Goal: Task Accomplishment & Management: Manage account settings

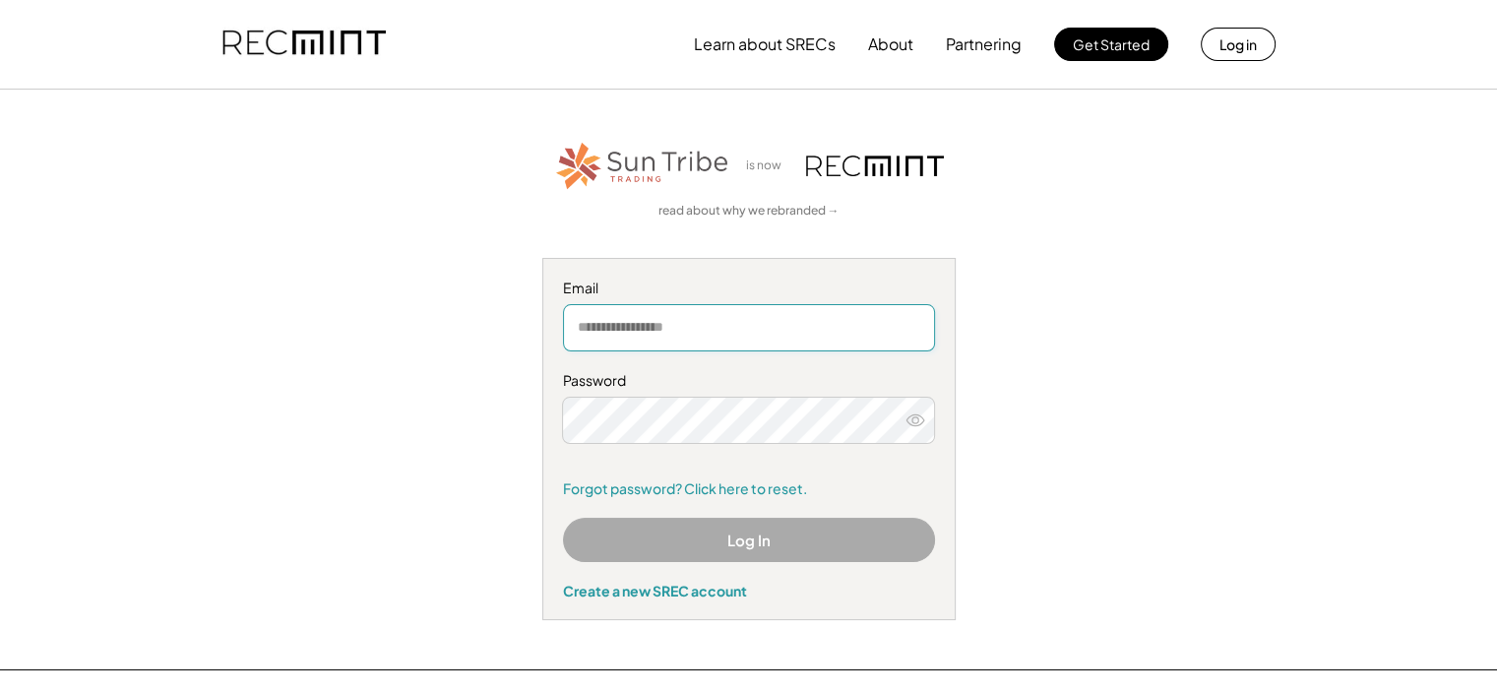
click at [673, 326] on input "email" at bounding box center [749, 327] width 372 height 47
type input "**********"
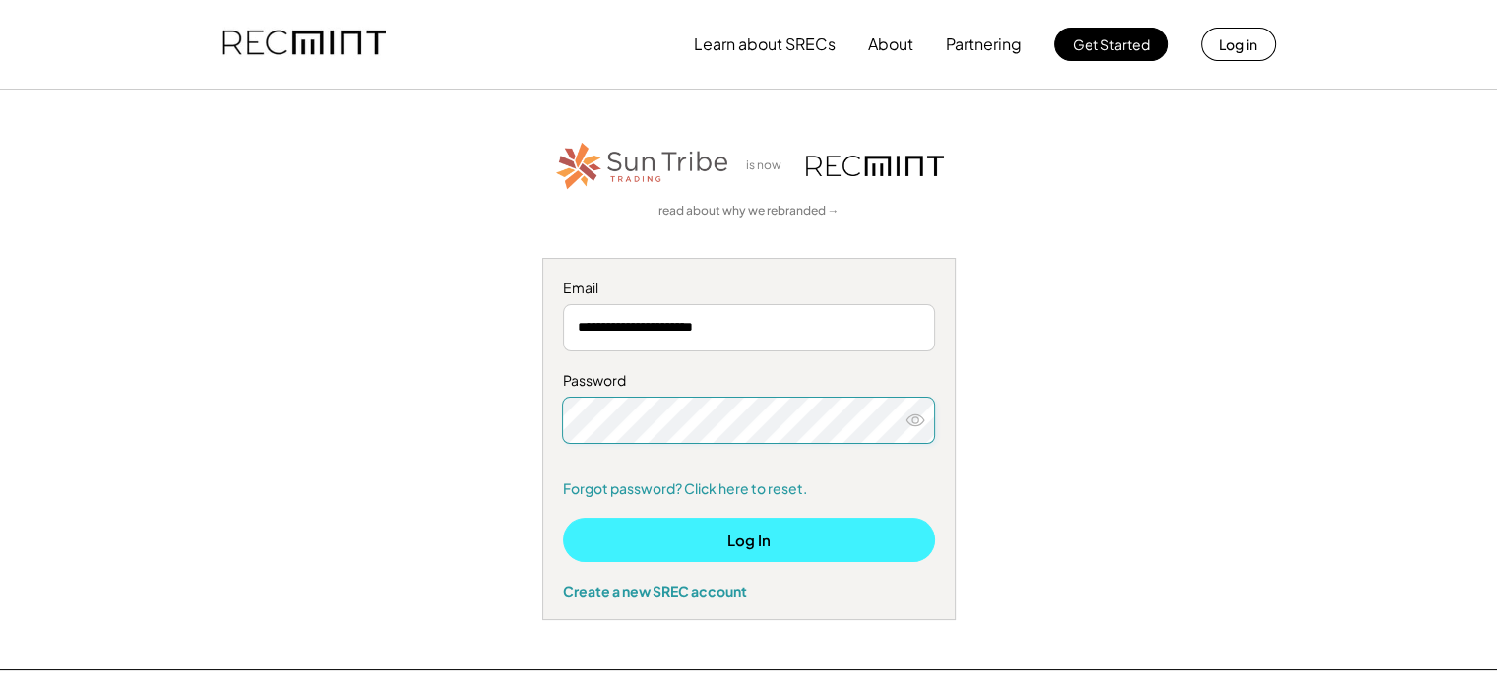
click at [721, 538] on button "Log In" at bounding box center [749, 540] width 372 height 44
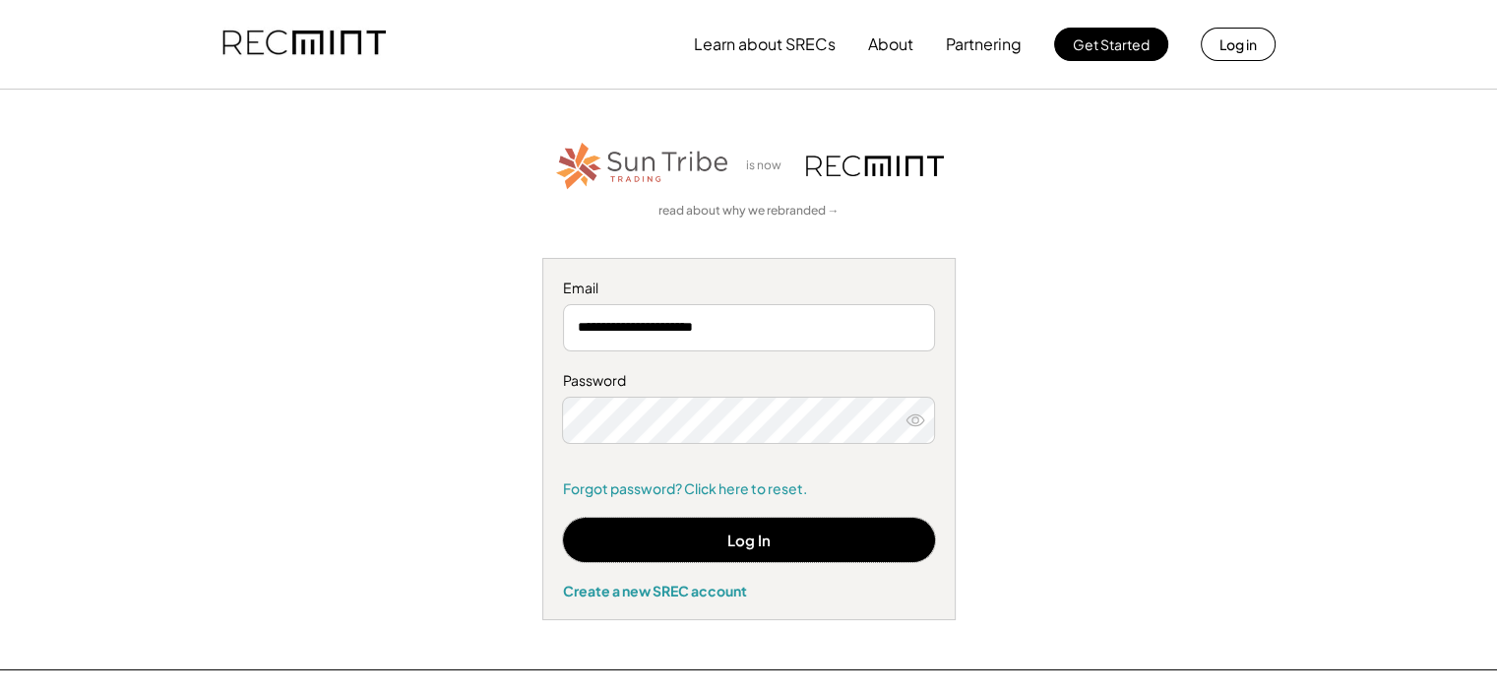
click at [915, 420] on icon at bounding box center [916, 420] width 20 height 20
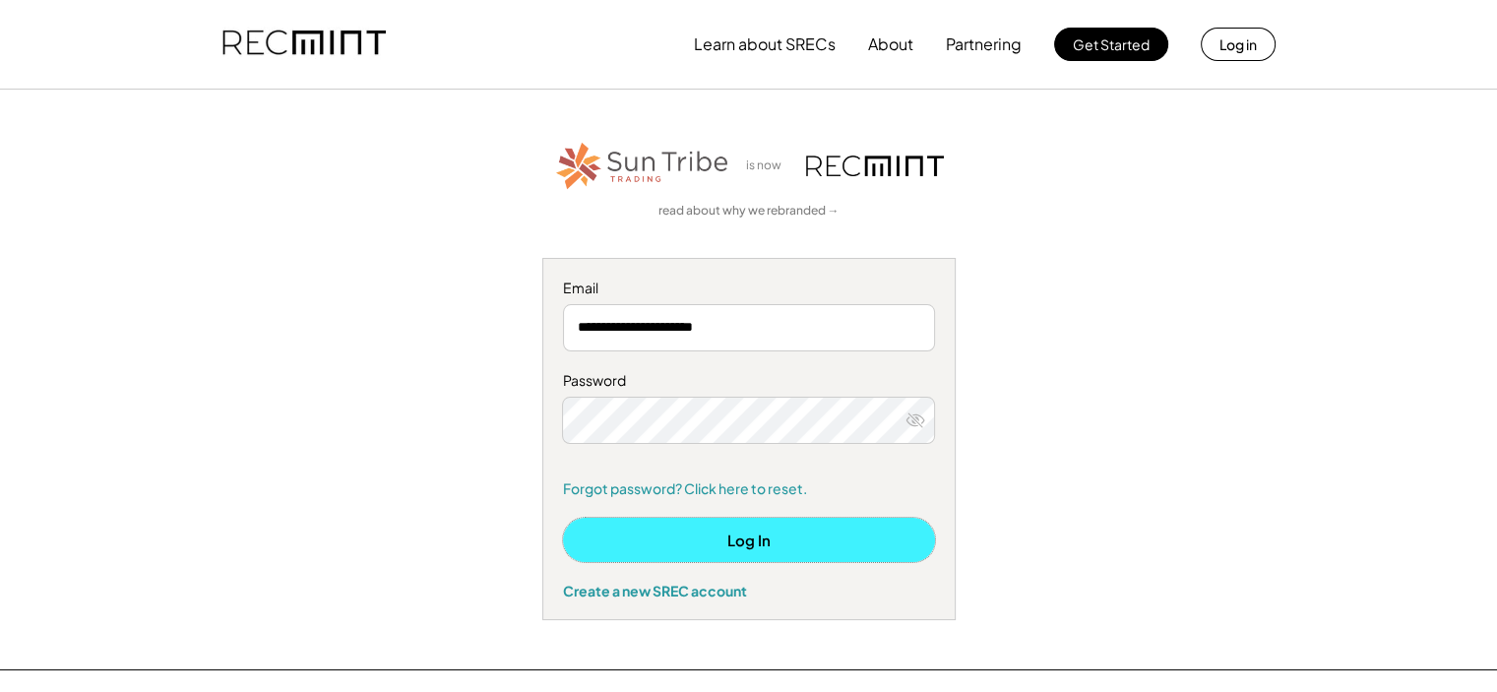
click at [791, 531] on button "Log In" at bounding box center [749, 540] width 372 height 44
click at [734, 540] on button "Log In" at bounding box center [749, 540] width 372 height 44
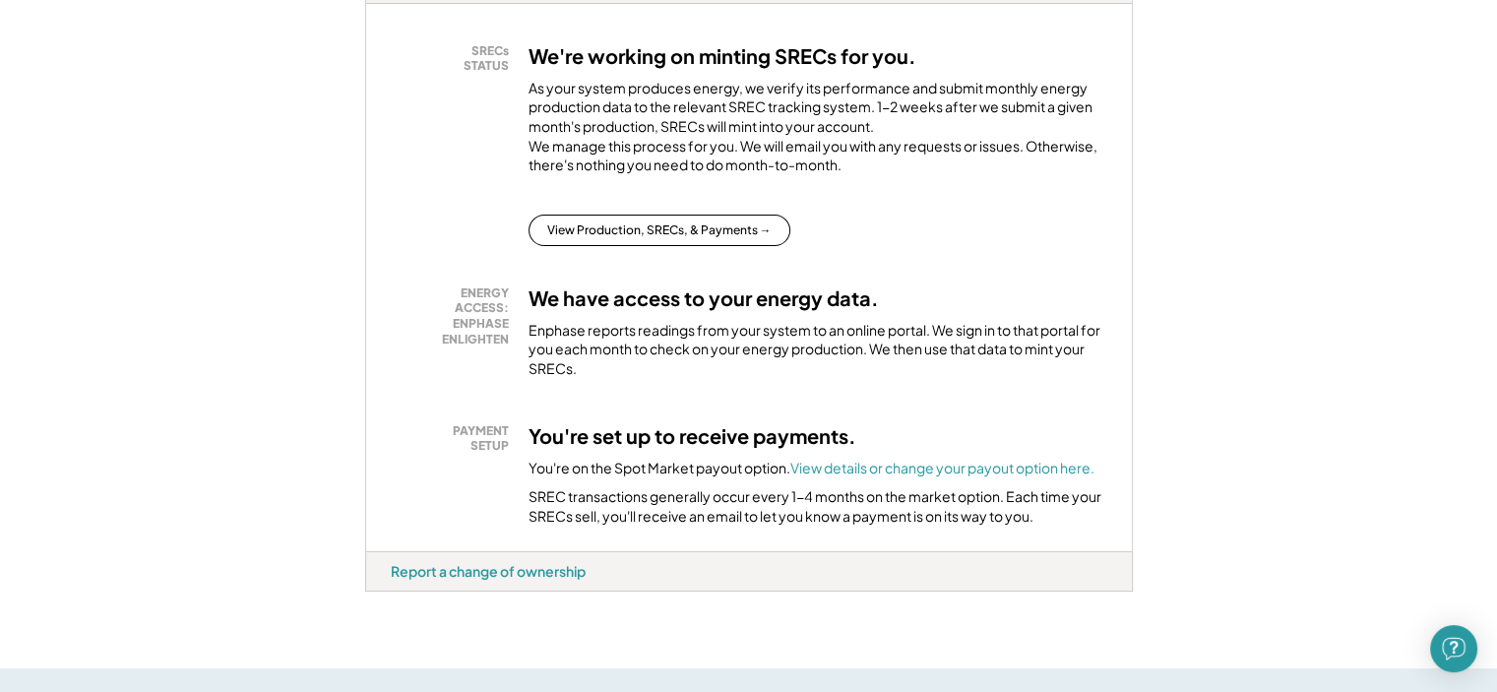
scroll to position [394, 0]
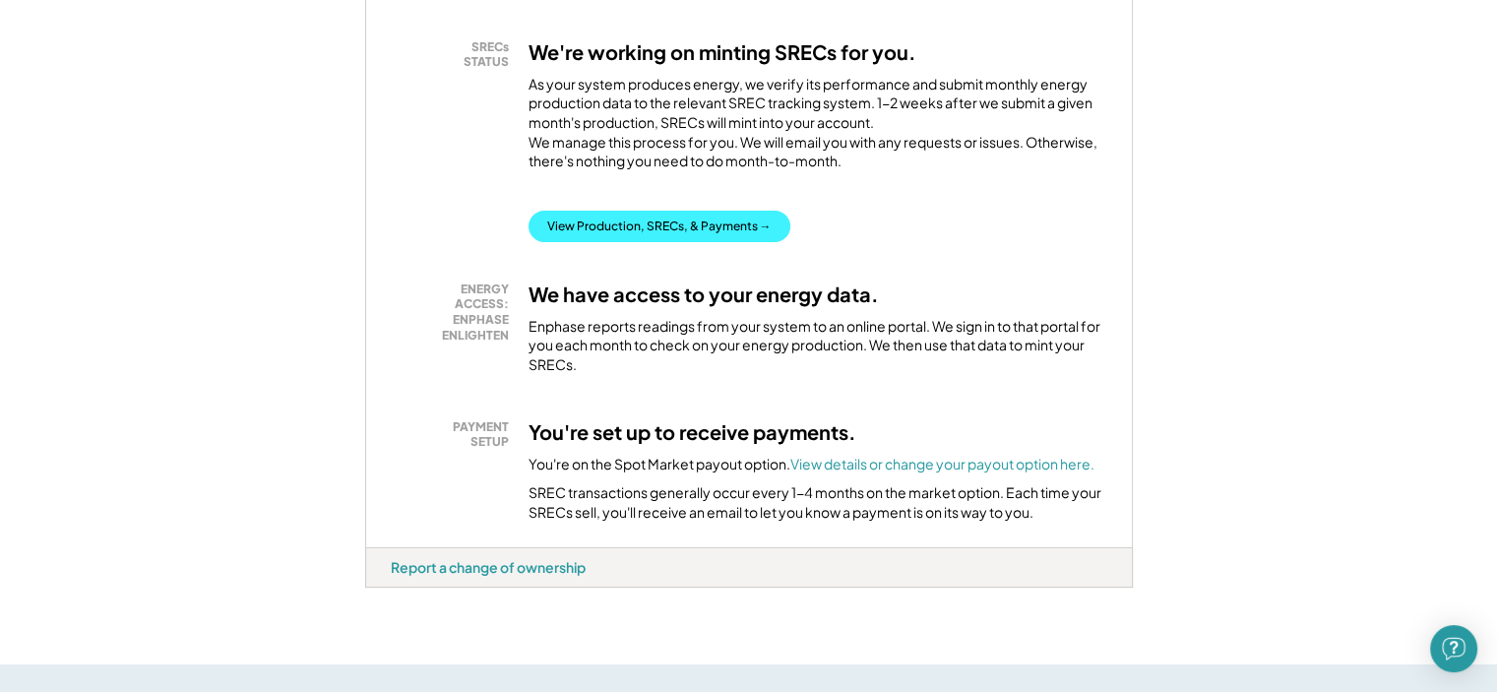
click at [681, 242] on button "View Production, SRECs, & Payments →" at bounding box center [660, 226] width 262 height 31
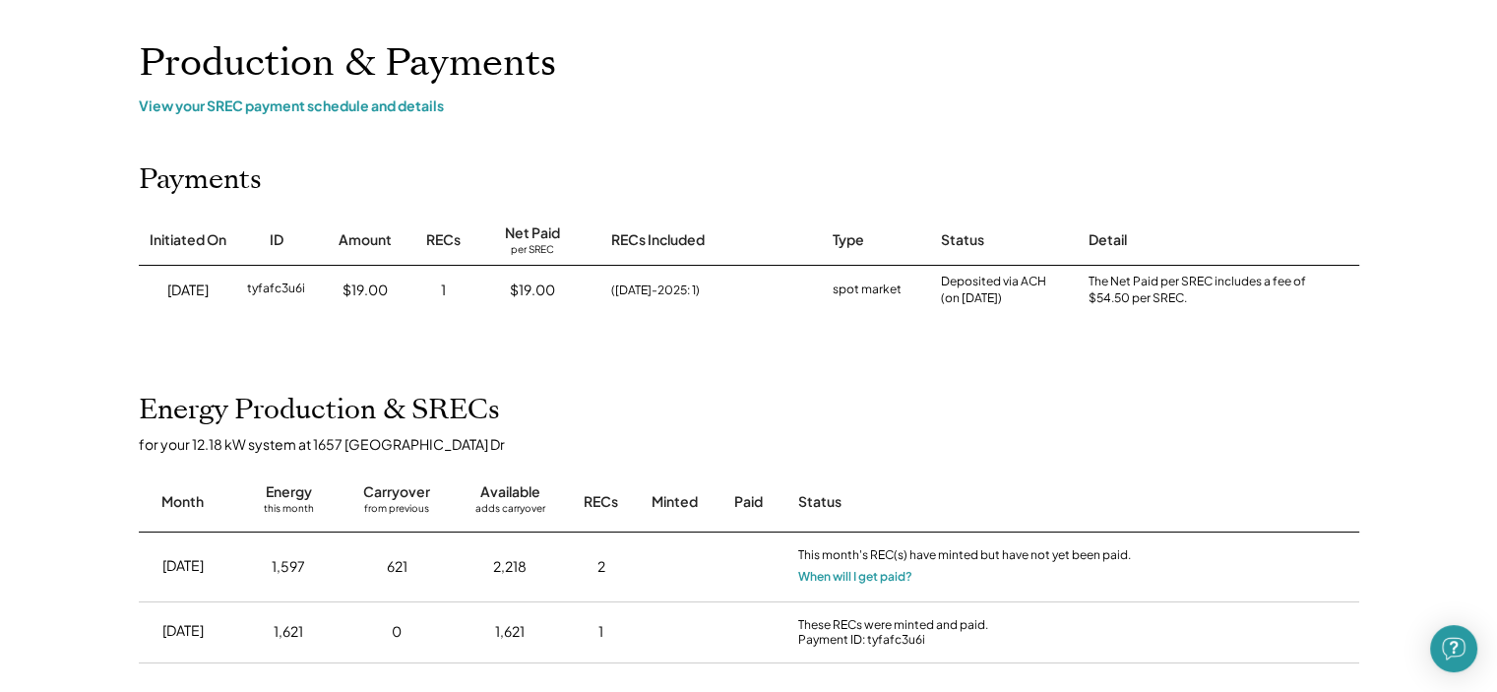
scroll to position [197, 0]
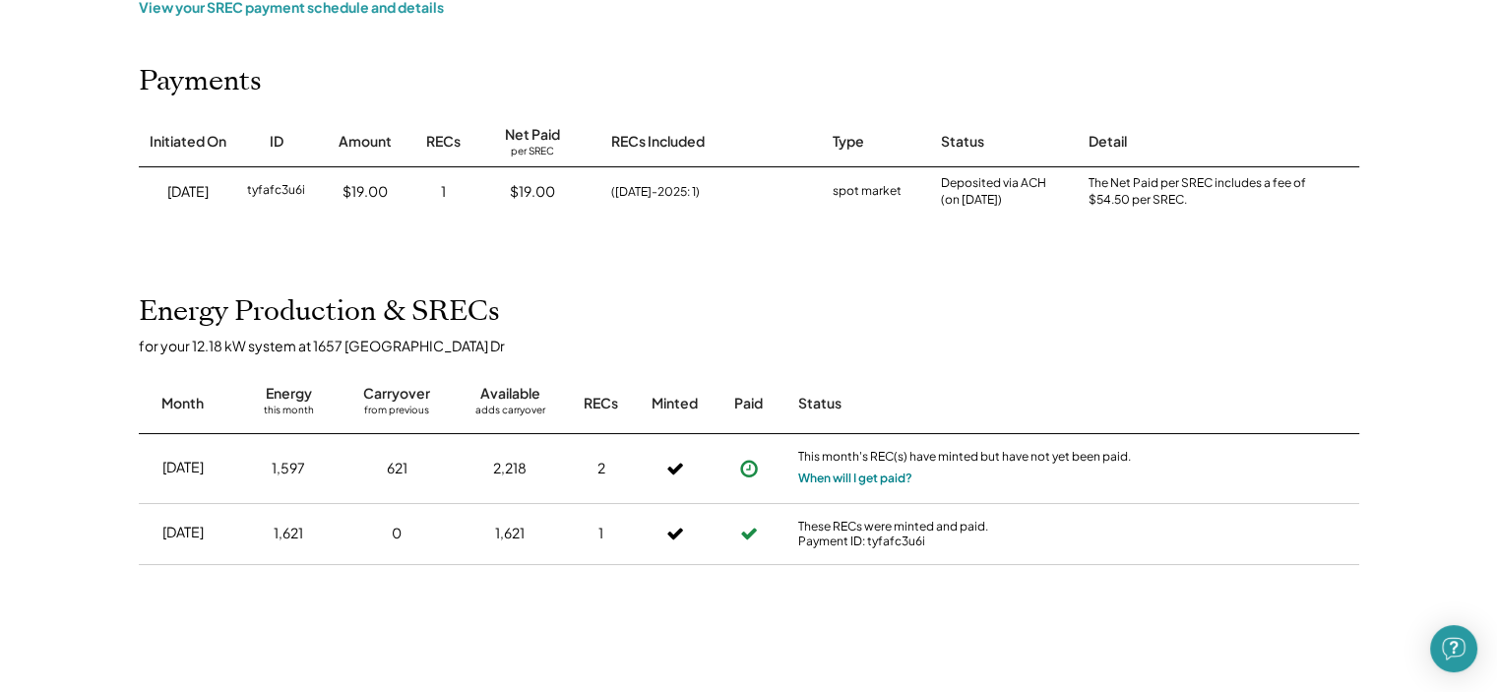
click at [883, 481] on button "When will I get paid?" at bounding box center [855, 479] width 114 height 20
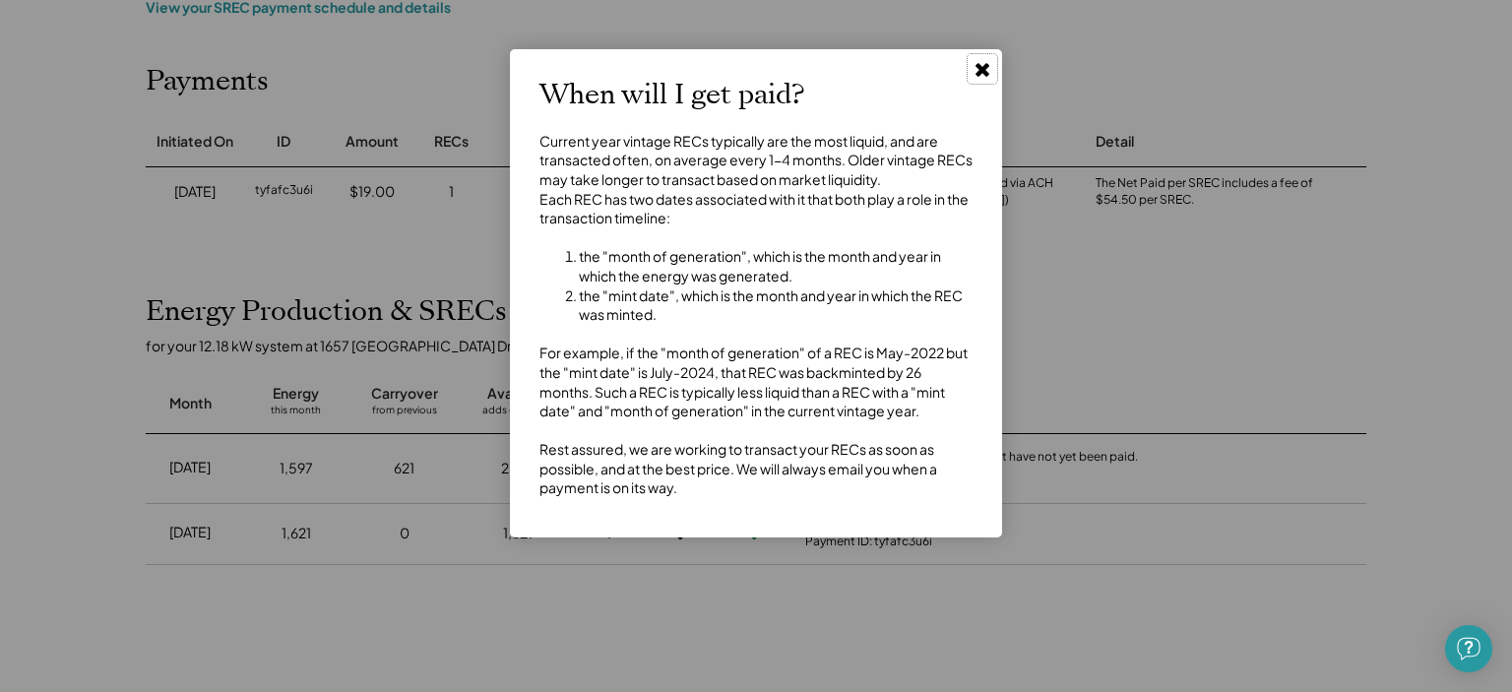
click at [978, 71] on use at bounding box center [982, 70] width 14 height 14
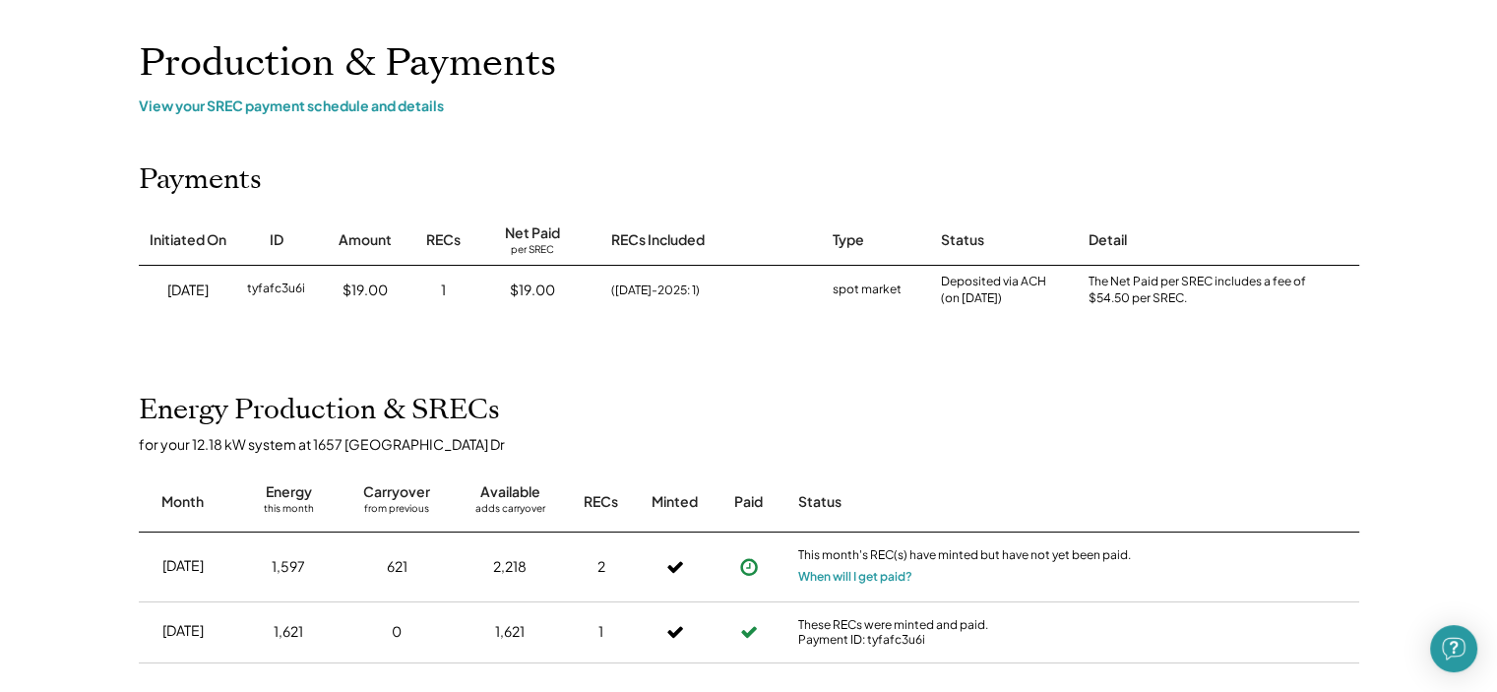
scroll to position [0, 0]
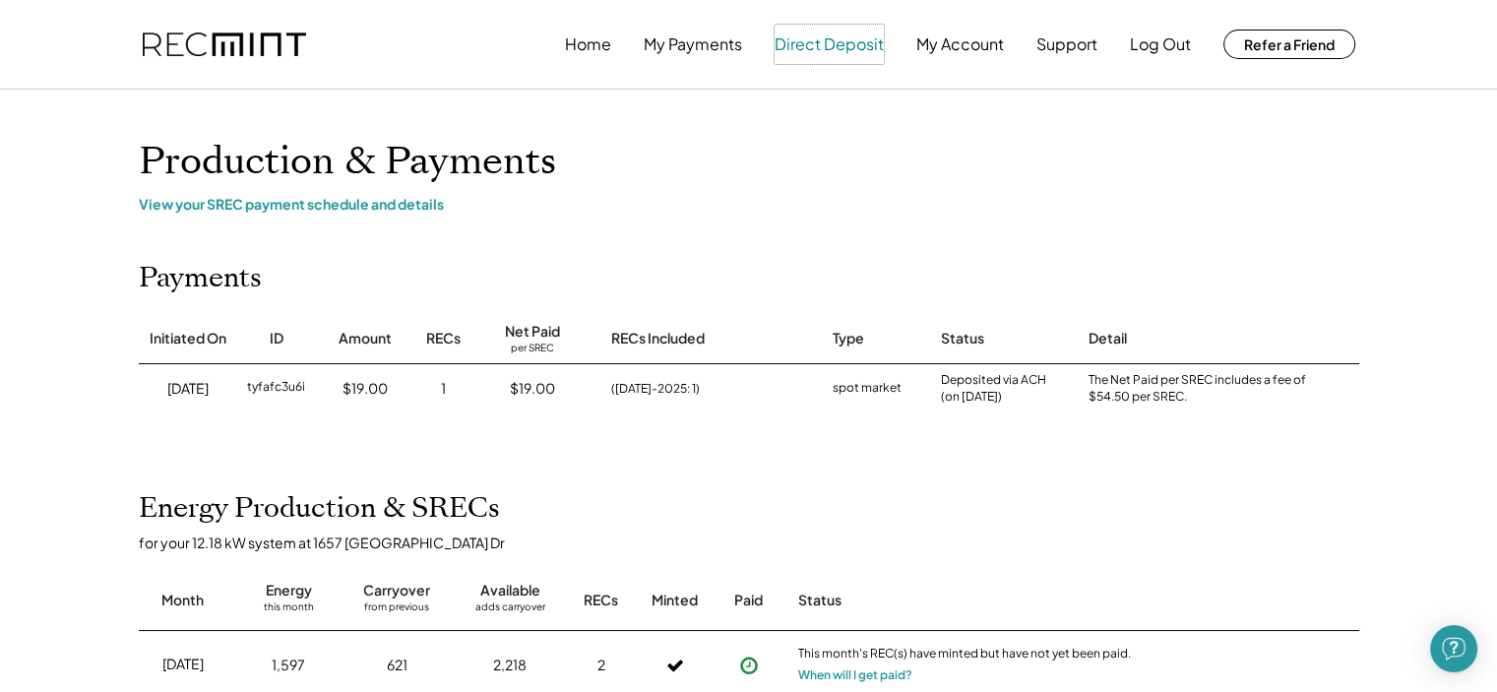
click at [824, 48] on button "Direct Deposit" at bounding box center [829, 44] width 109 height 39
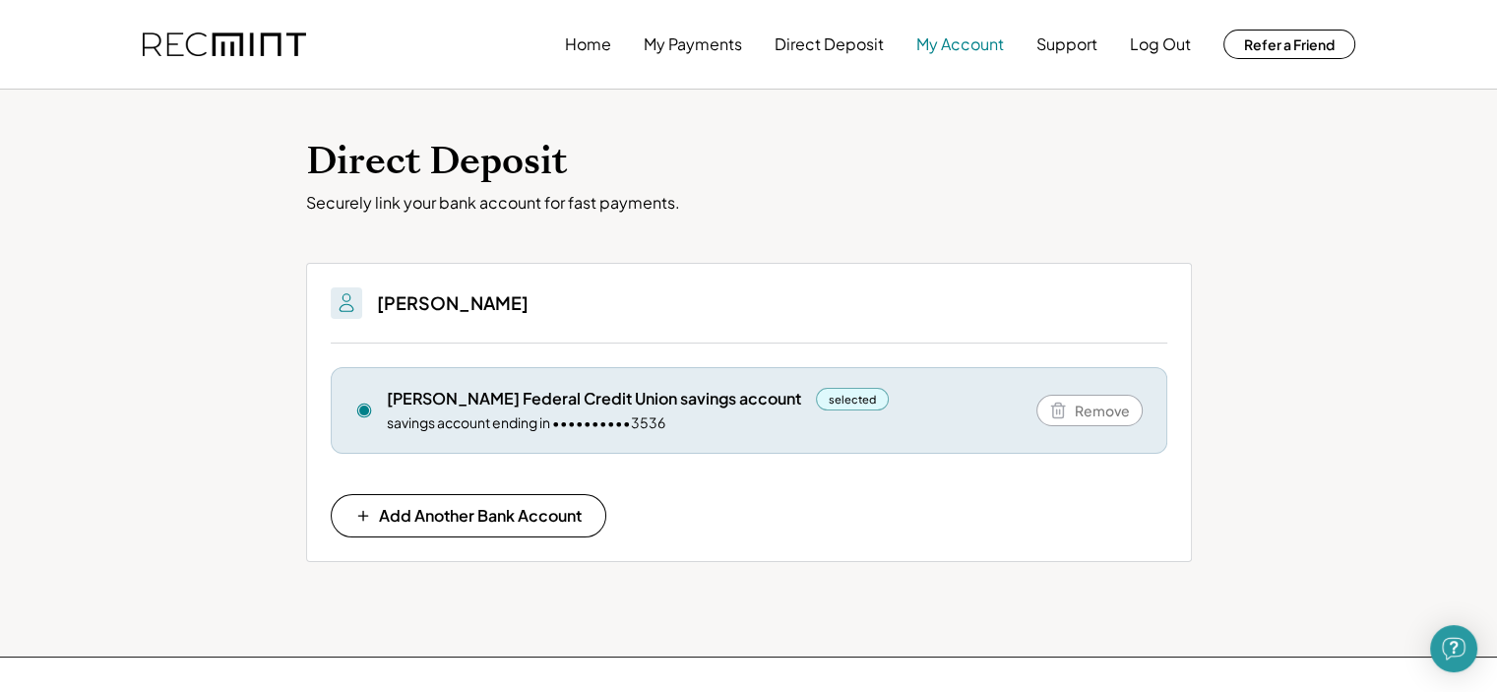
click at [970, 50] on button "My Account" at bounding box center [960, 44] width 88 height 39
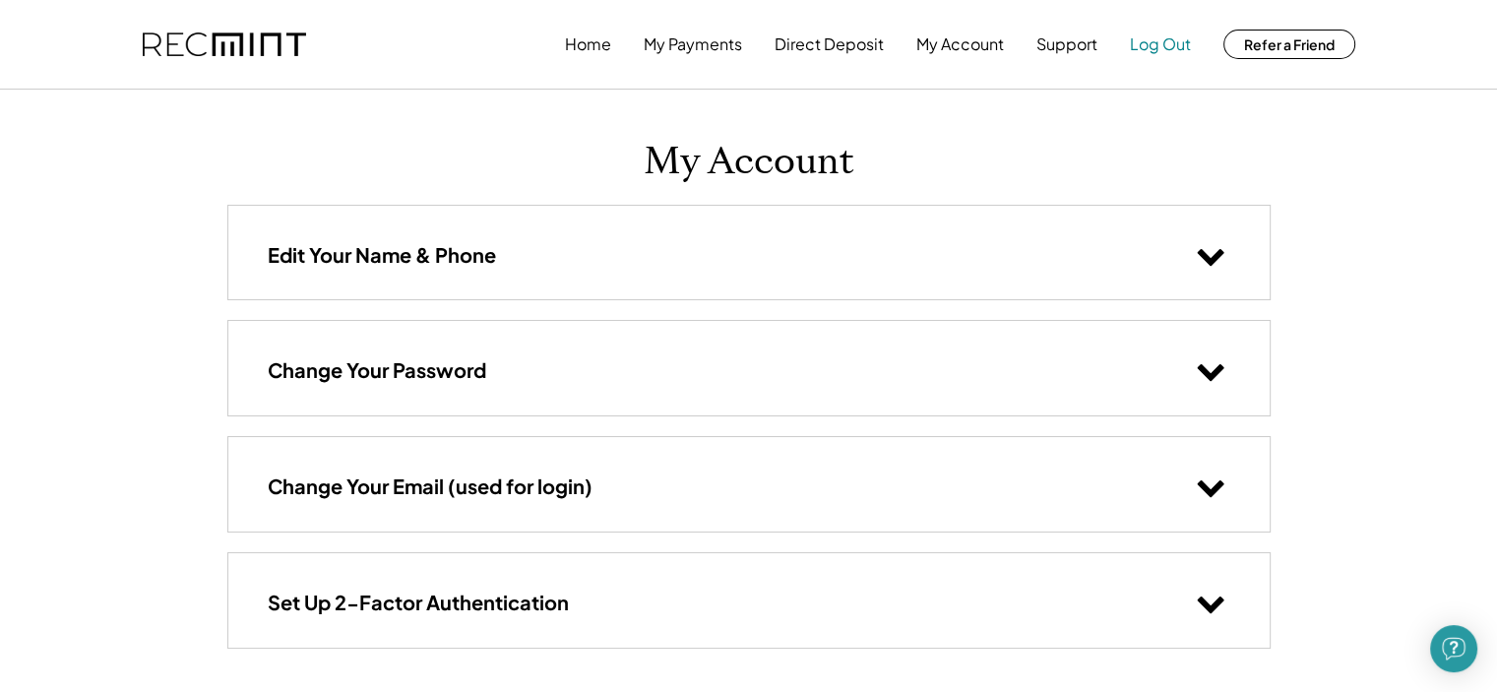
click at [1177, 42] on button "Log Out" at bounding box center [1160, 44] width 61 height 39
